Goal: Obtain resource: Download file/media

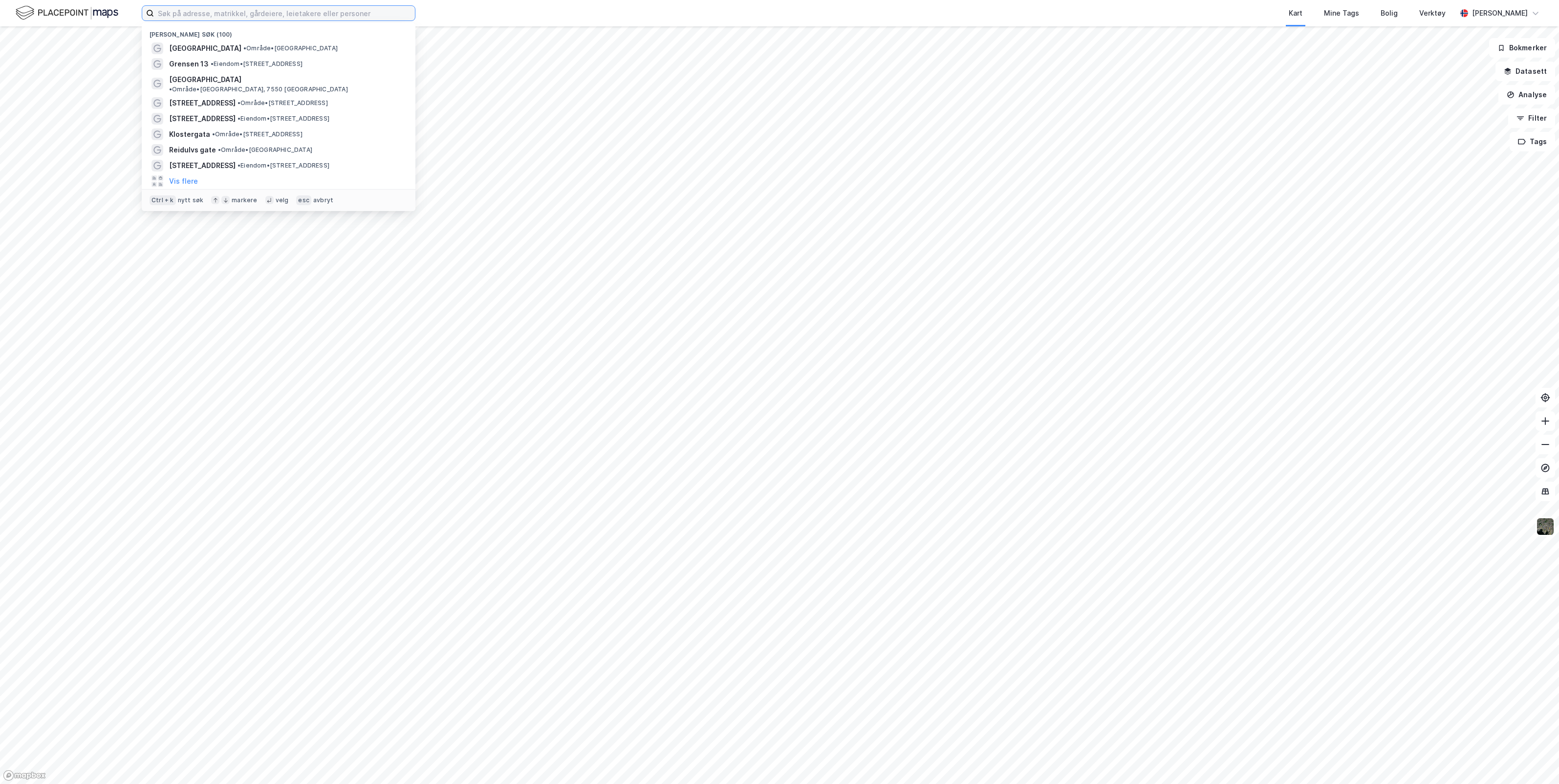
click at [245, 14] on input at bounding box center [284, 13] width 261 height 14
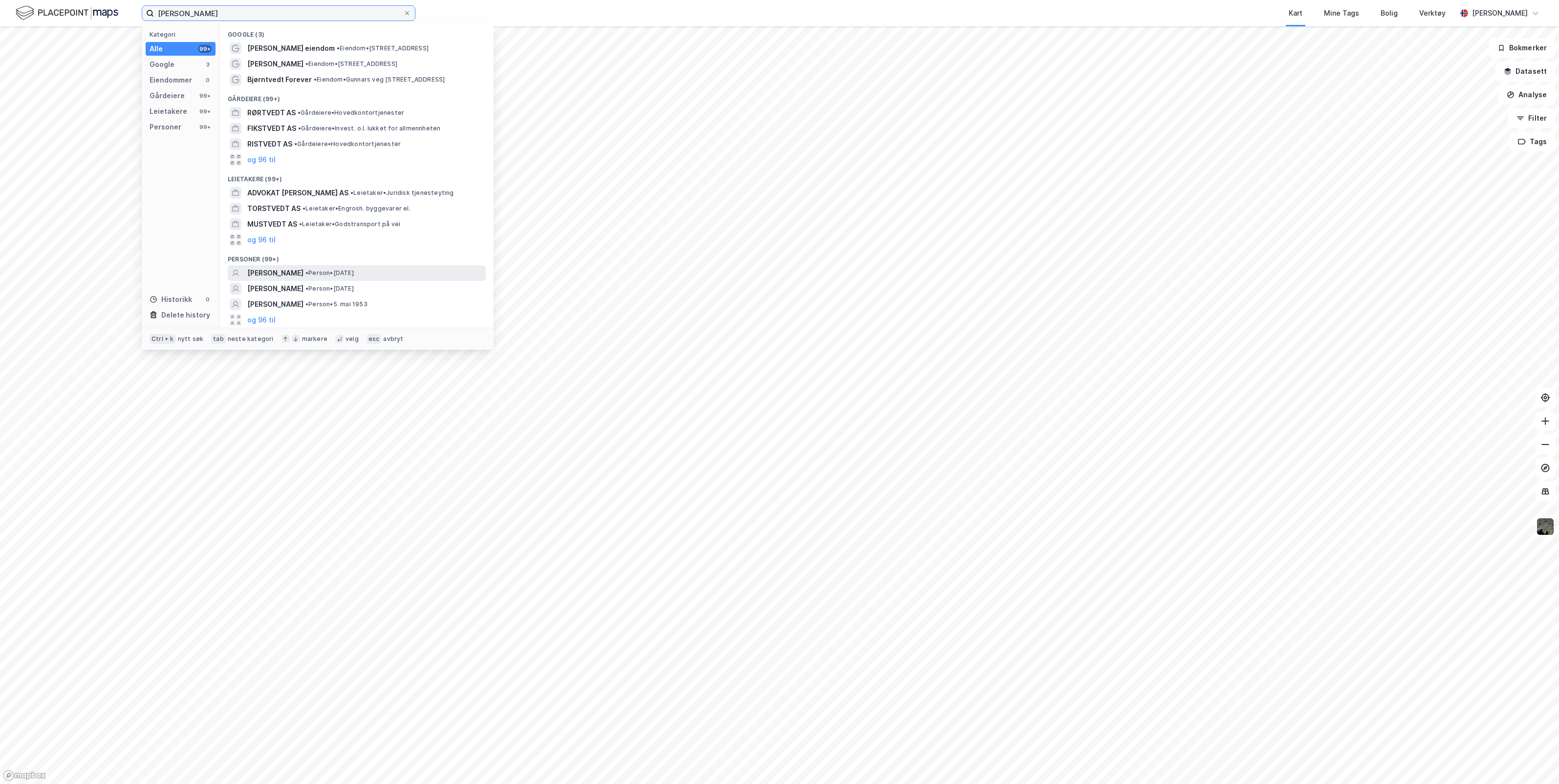
type input "[PERSON_NAME]"
click at [280, 271] on span "[PERSON_NAME]" at bounding box center [275, 273] width 56 height 12
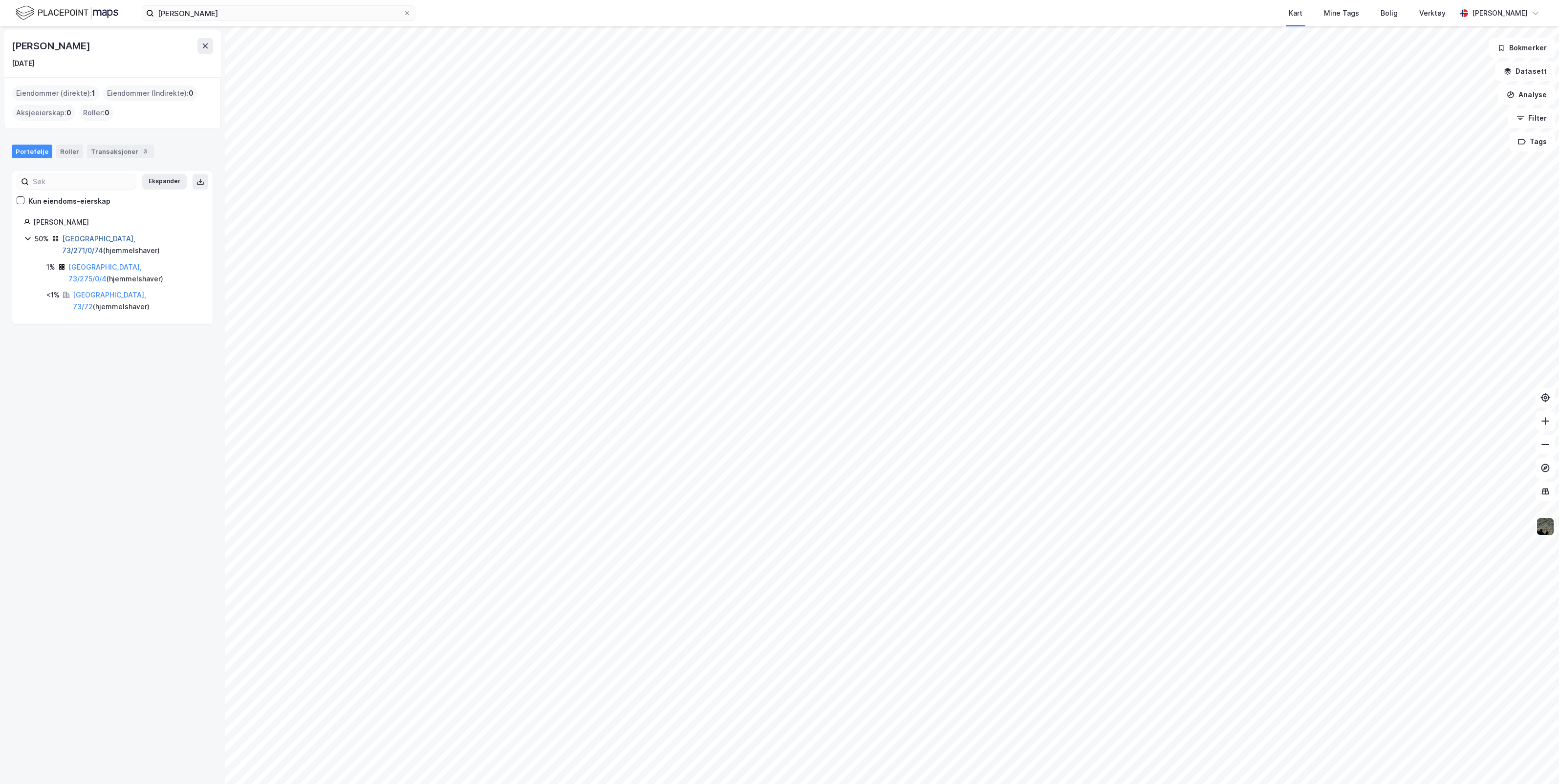
click at [103, 238] on link "[GEOGRAPHIC_DATA], 73/271/0/74" at bounding box center [98, 244] width 73 height 20
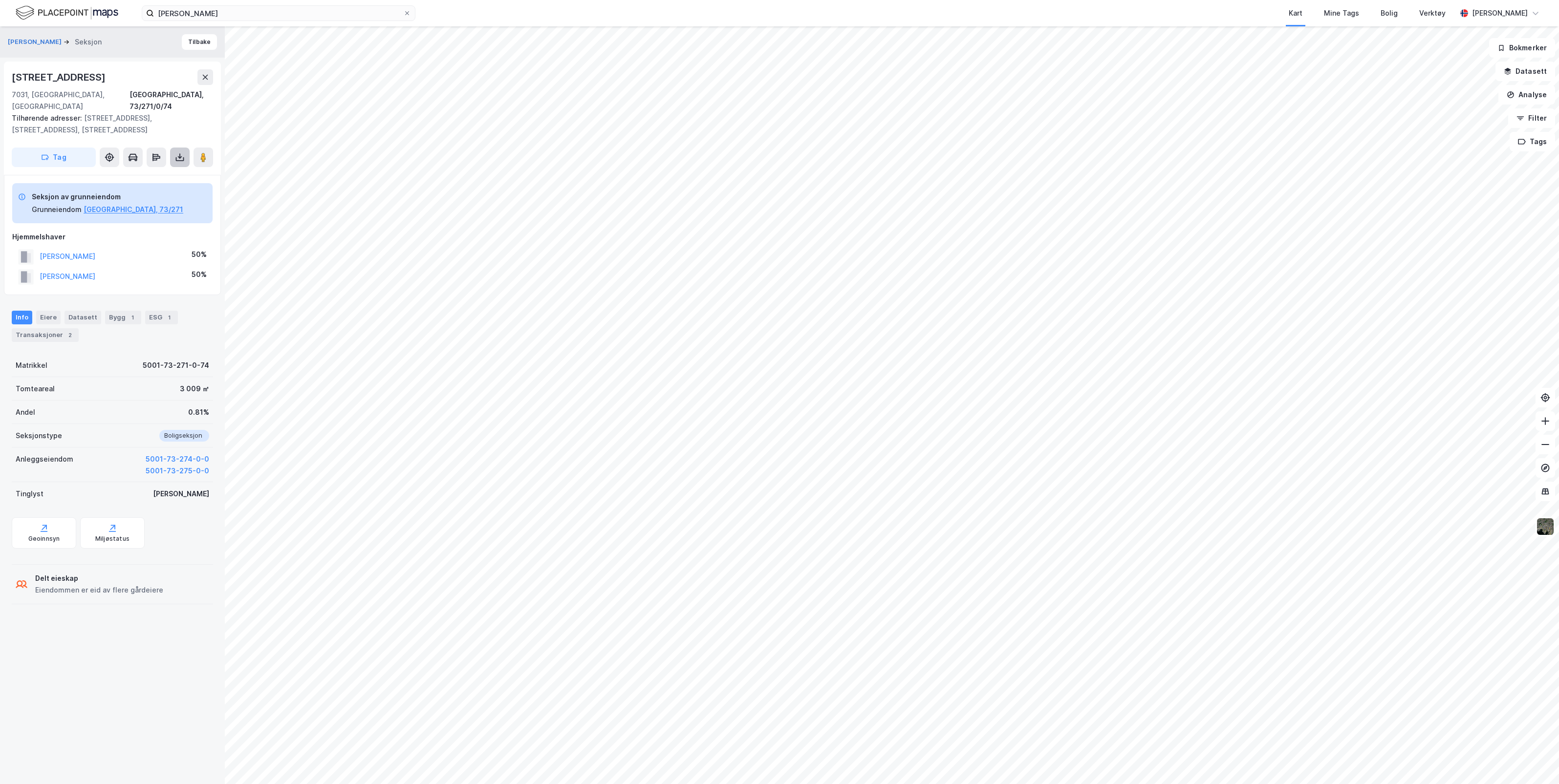
click at [181, 156] on icon at bounding box center [180, 156] width 4 height 2
click at [143, 173] on div "Last ned grunnbok" at bounding box center [131, 177] width 57 height 8
